Goal: Information Seeking & Learning: Learn about a topic

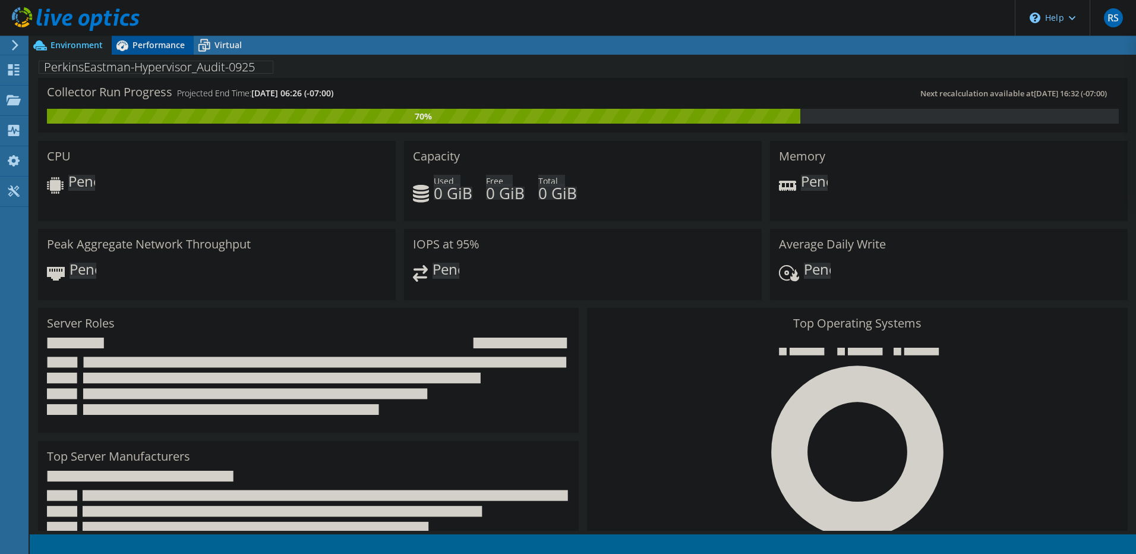
click at [152, 46] on span "Performance" at bounding box center [158, 44] width 52 height 11
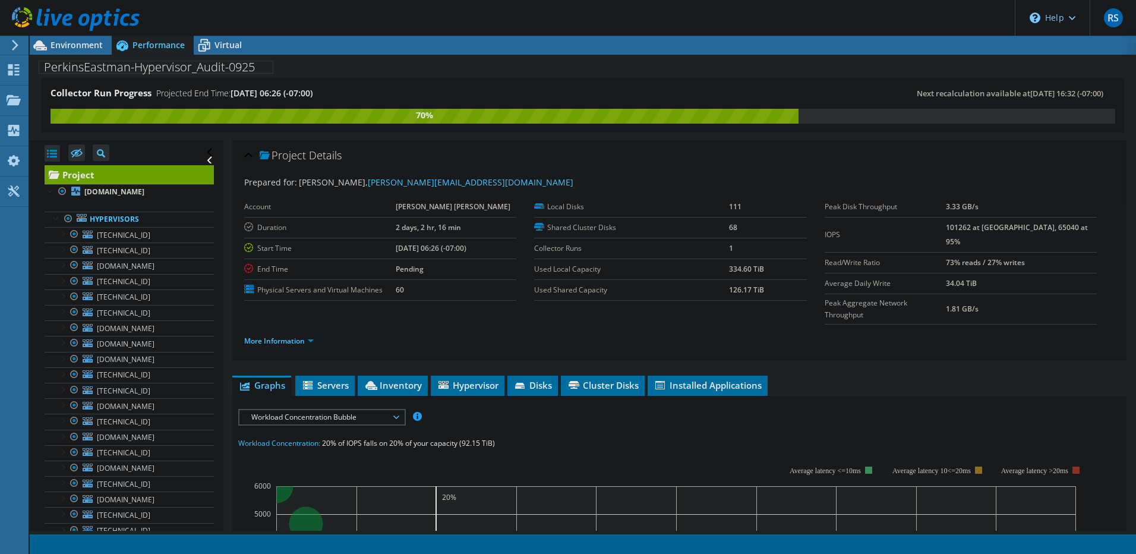
click at [340, 410] on span "Workload Concentration Bubble" at bounding box center [321, 417] width 153 height 14
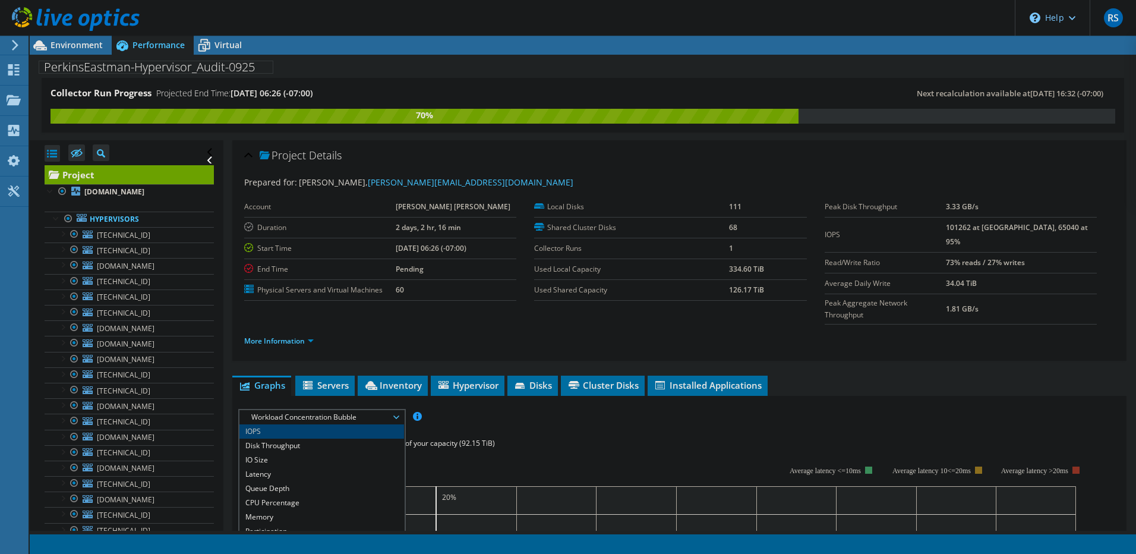
click at [321, 424] on li "IOPS" at bounding box center [321, 431] width 165 height 14
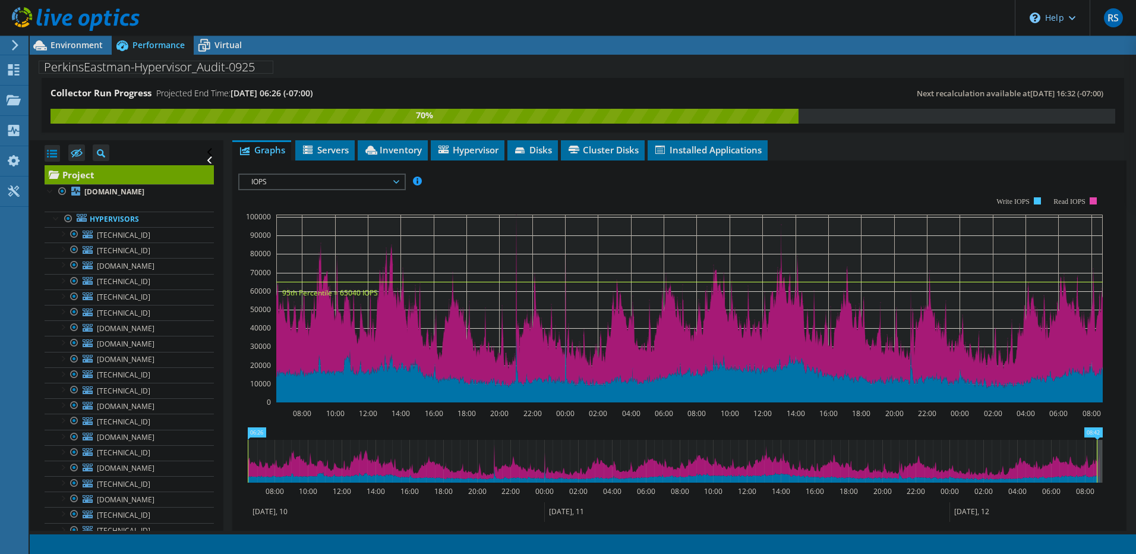
scroll to position [238, 0]
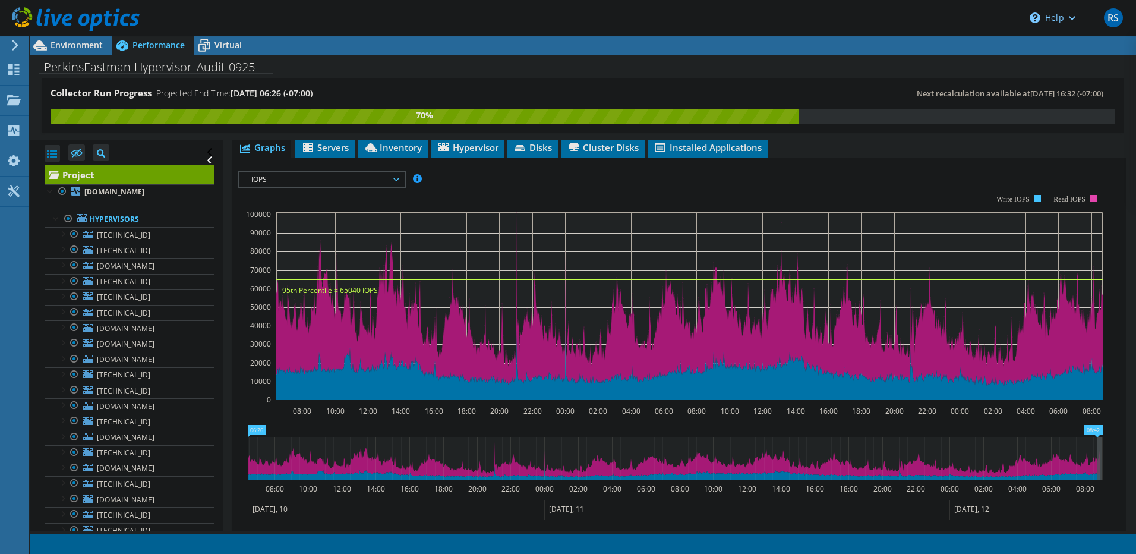
click at [337, 172] on span "IOPS" at bounding box center [321, 179] width 153 height 14
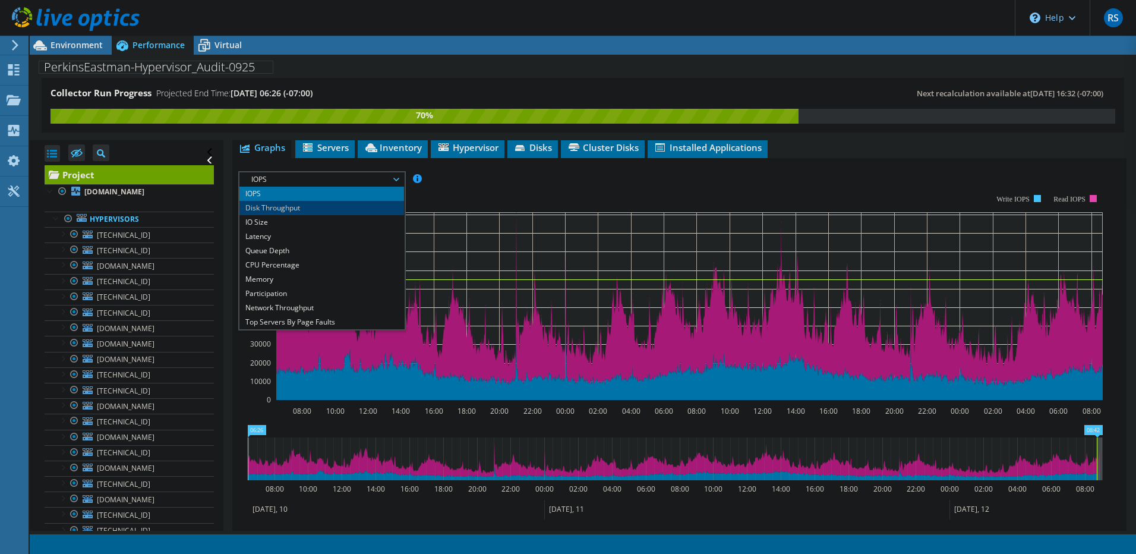
click at [317, 201] on li "Disk Throughput" at bounding box center [321, 208] width 165 height 14
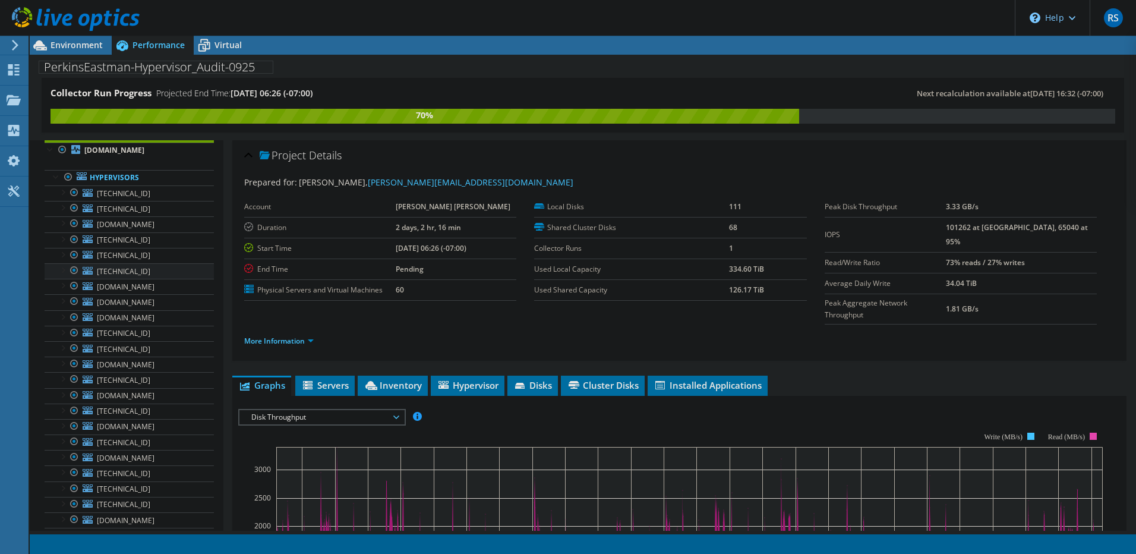
scroll to position [59, 0]
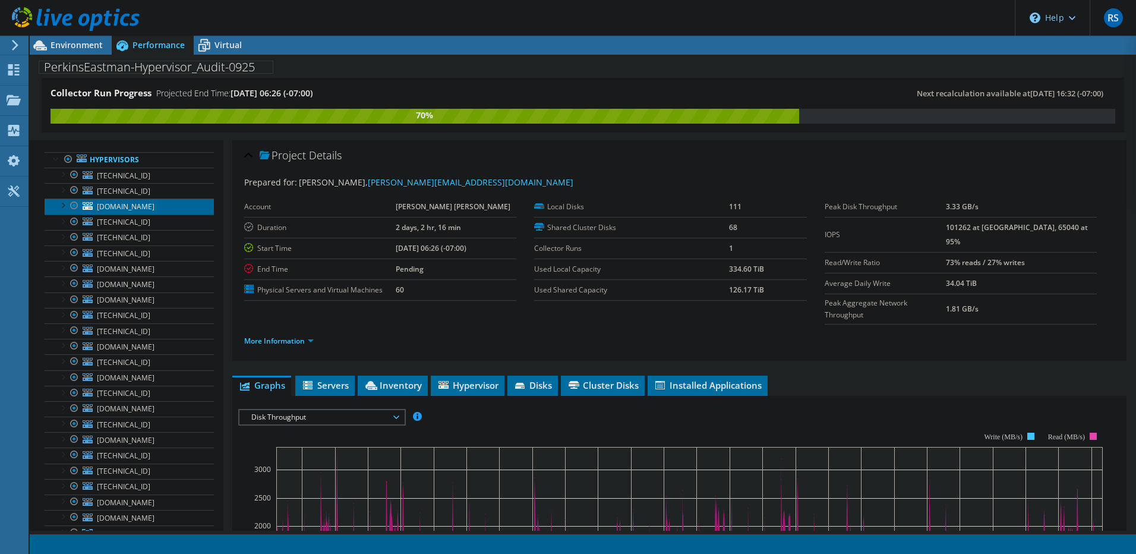
click at [130, 206] on span "[DOMAIN_NAME]" at bounding box center [126, 206] width 58 height 10
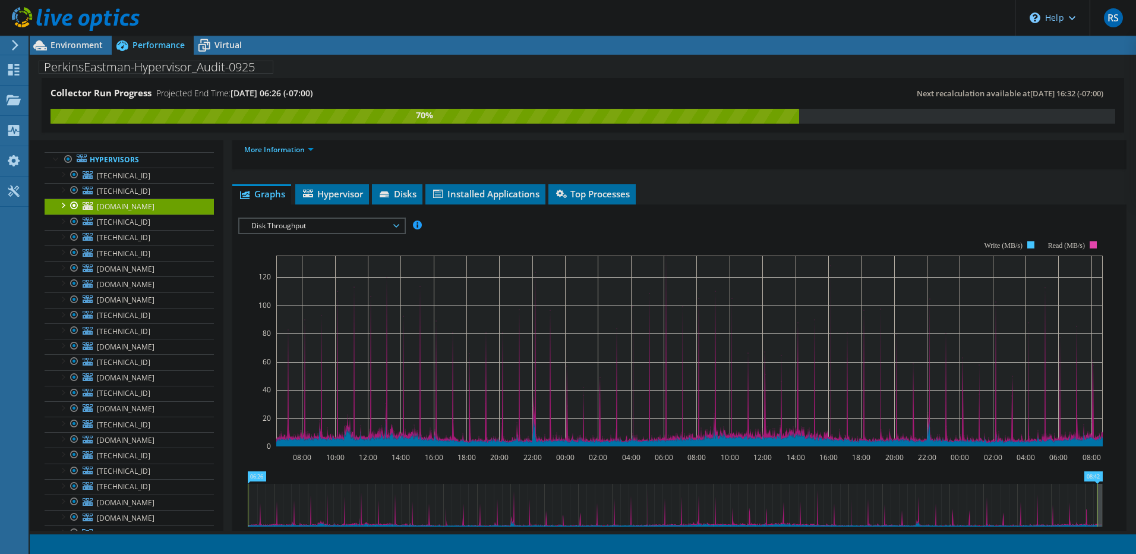
scroll to position [178, 0]
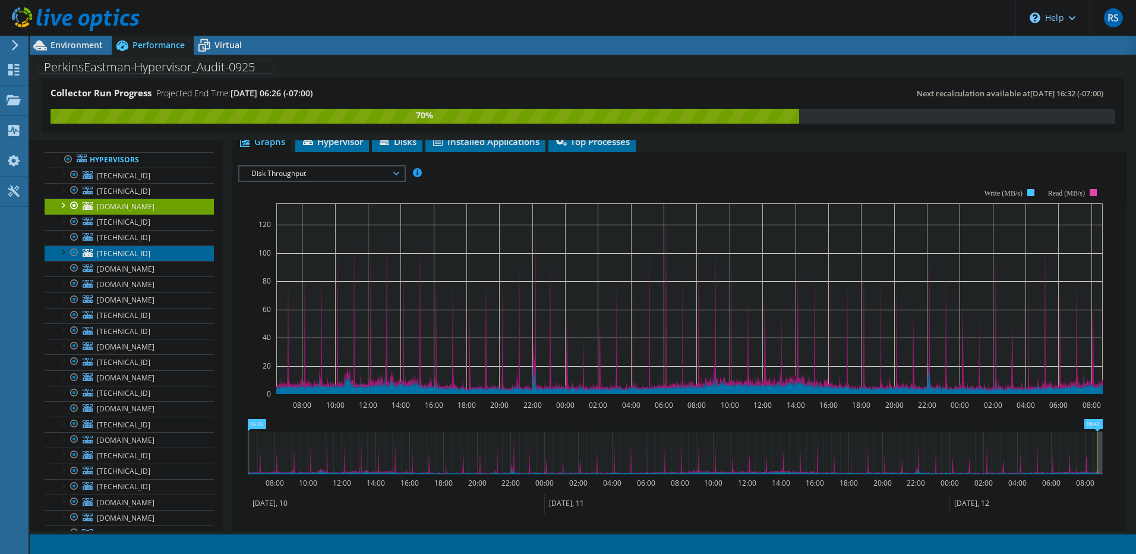
click at [141, 257] on link "[TECHNICAL_ID]" at bounding box center [129, 252] width 169 height 15
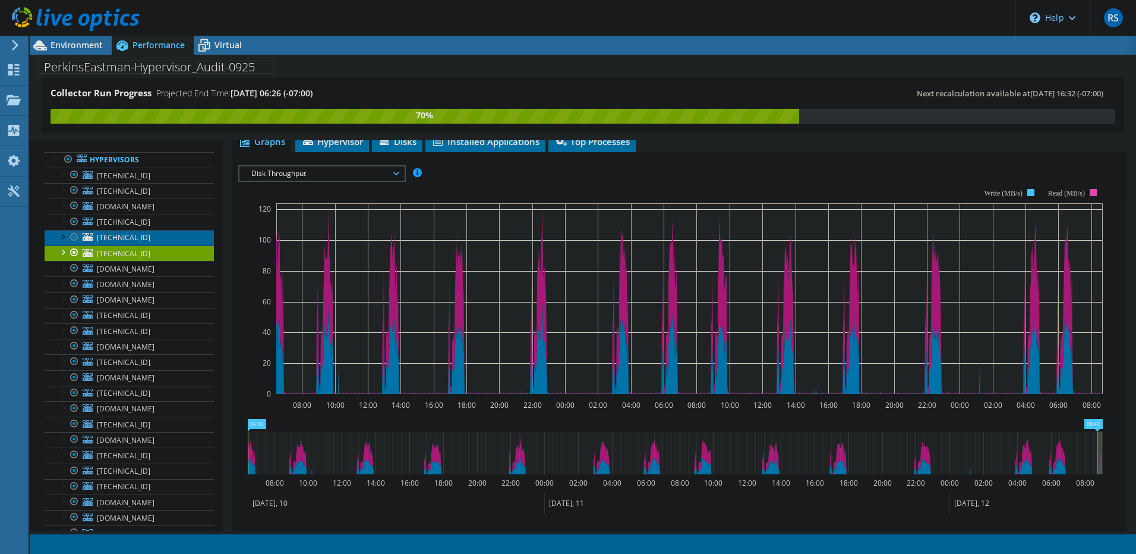
click at [163, 236] on link "[TECHNICAL_ID]" at bounding box center [129, 237] width 169 height 15
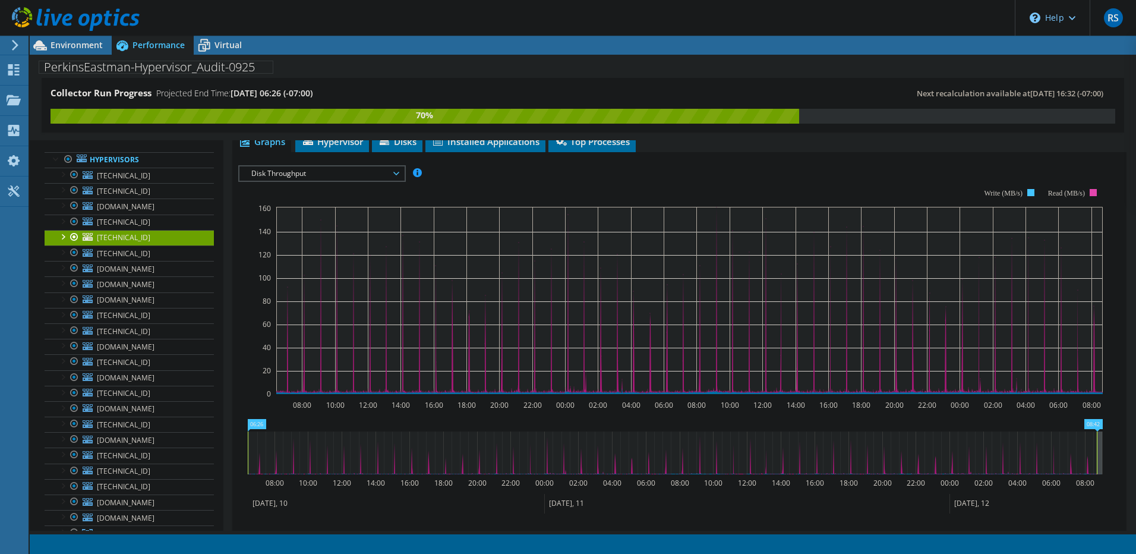
click at [62, 236] on div at bounding box center [62, 236] width 12 height 12
click at [63, 236] on div at bounding box center [62, 236] width 12 height 12
click at [119, 219] on span "[TECHNICAL_ID]" at bounding box center [123, 222] width 53 height 10
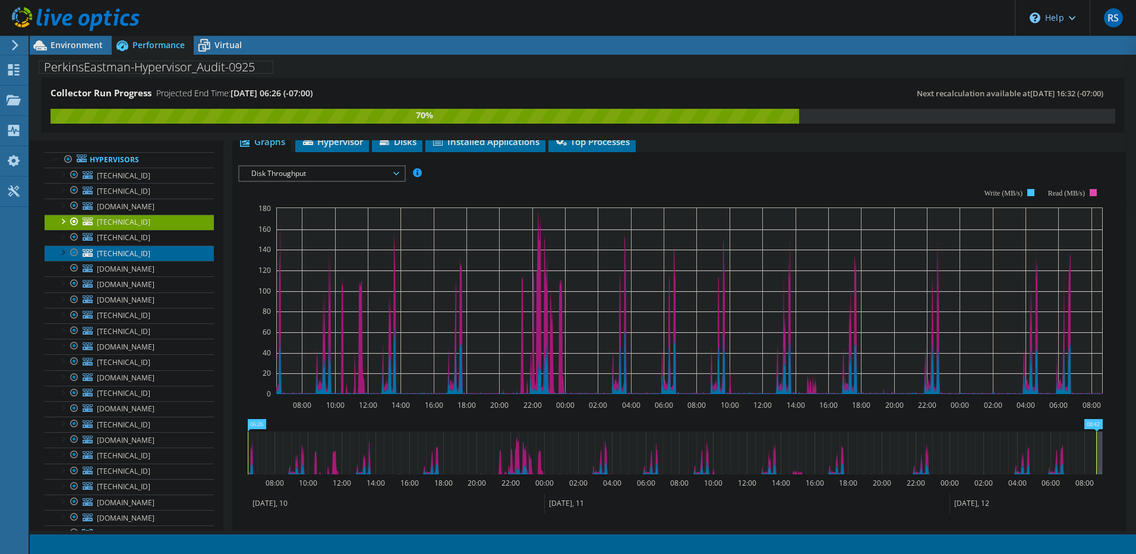
click at [124, 249] on span "[TECHNICAL_ID]" at bounding box center [123, 253] width 53 height 10
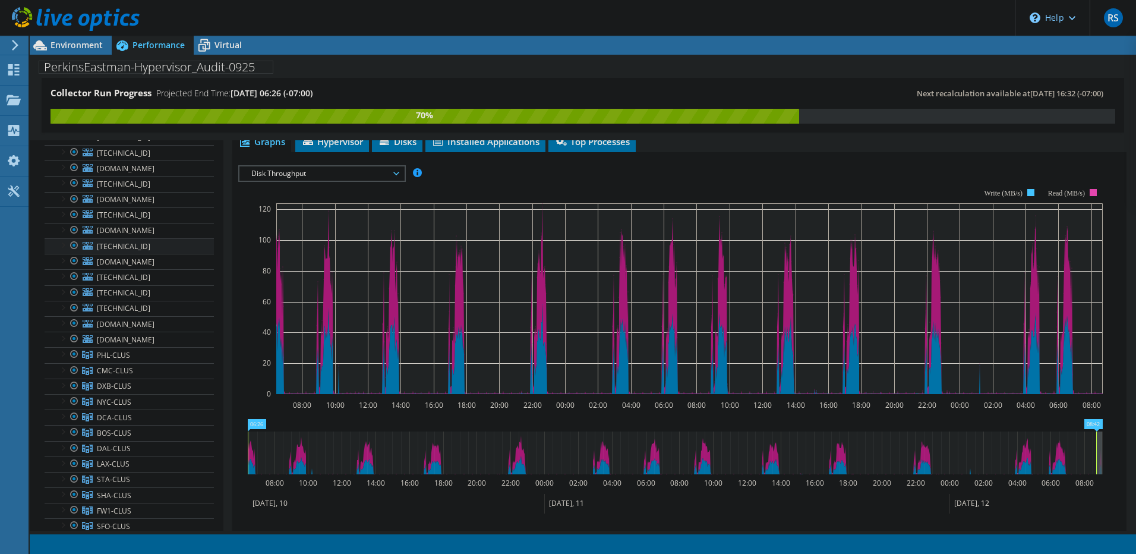
scroll to position [0, 0]
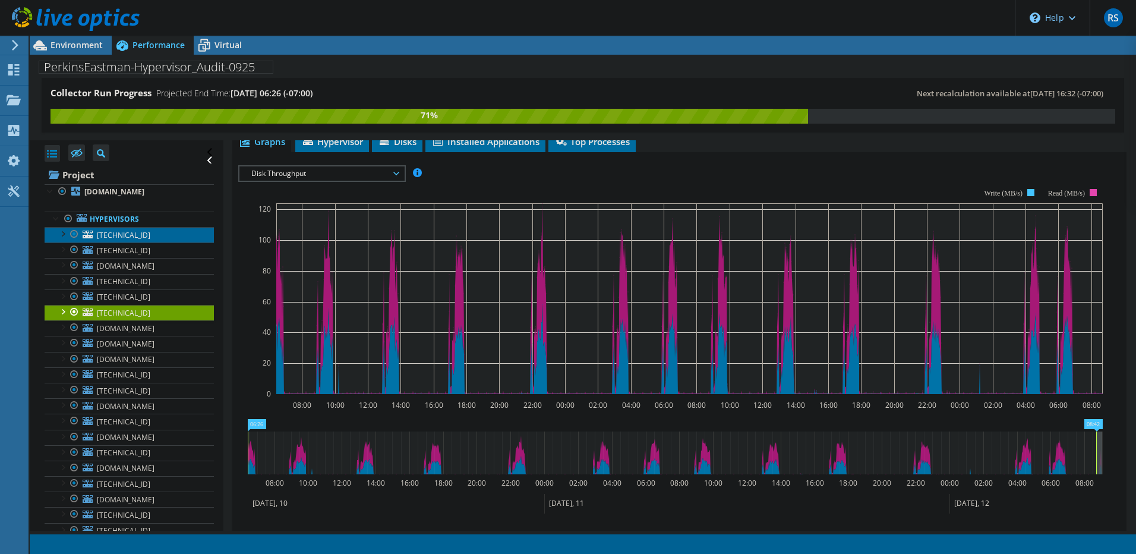
click at [119, 235] on span "[TECHNICAL_ID]" at bounding box center [123, 235] width 53 height 10
